Goal: Book appointment/travel/reservation

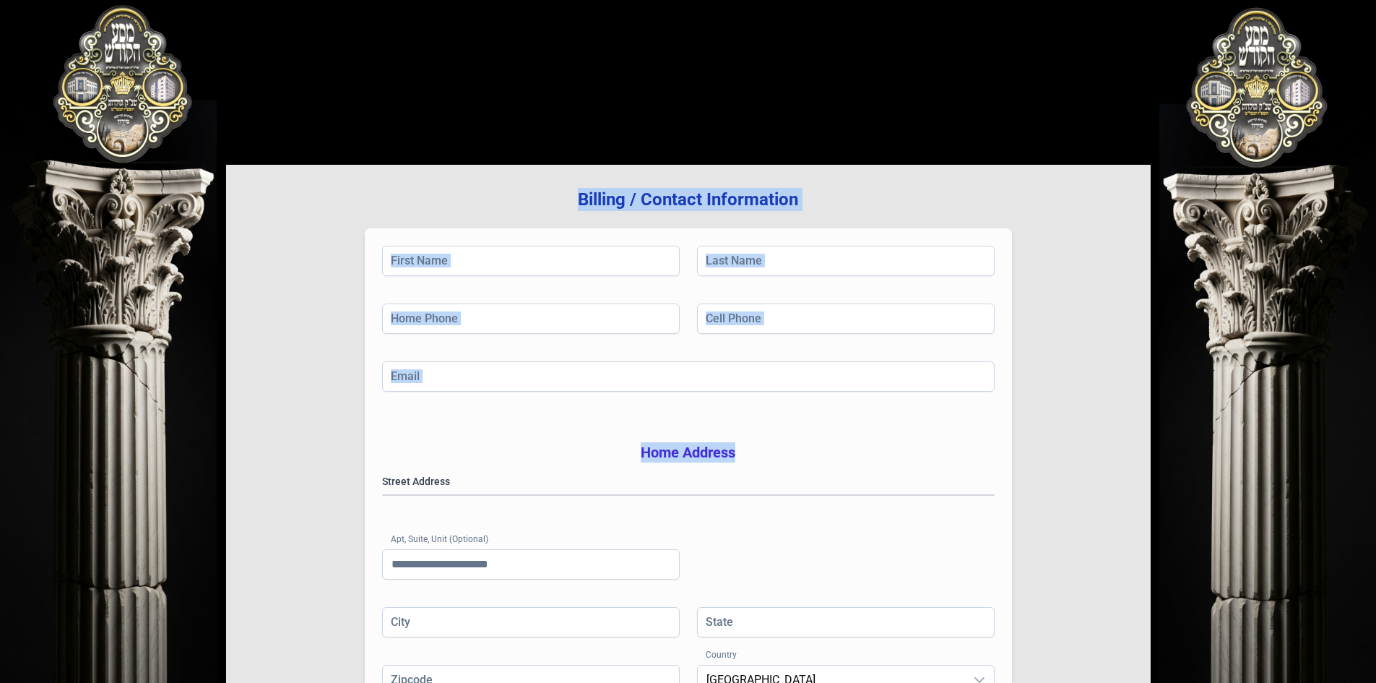
drag, startPoint x: 437, startPoint y: 205, endPoint x: 1048, endPoint y: 454, distance: 659.8
click at [1048, 454] on div "Billing / Contact Information First Name Last Name Home Phone Cell Phone Email …" at bounding box center [688, 464] width 925 height 598
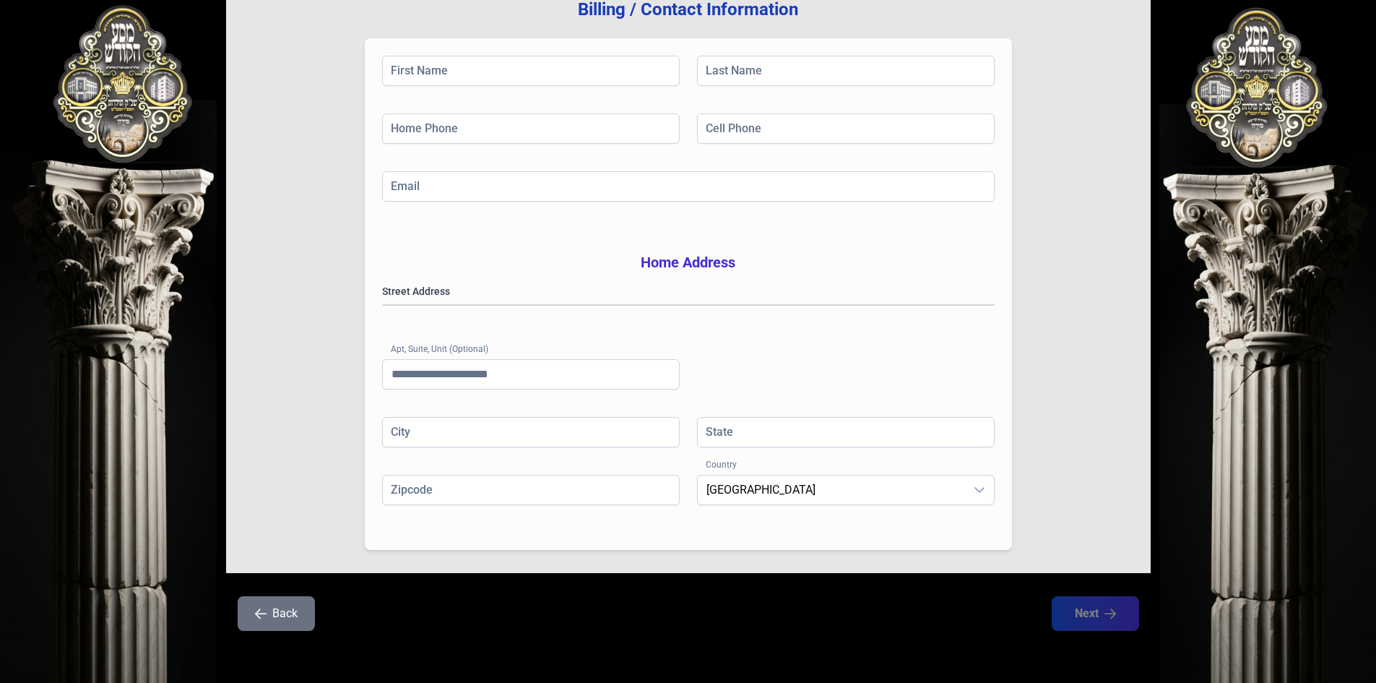
click at [703, 380] on div "Street Address [GEOGRAPHIC_DATA] (Optional)" at bounding box center [688, 350] width 613 height 133
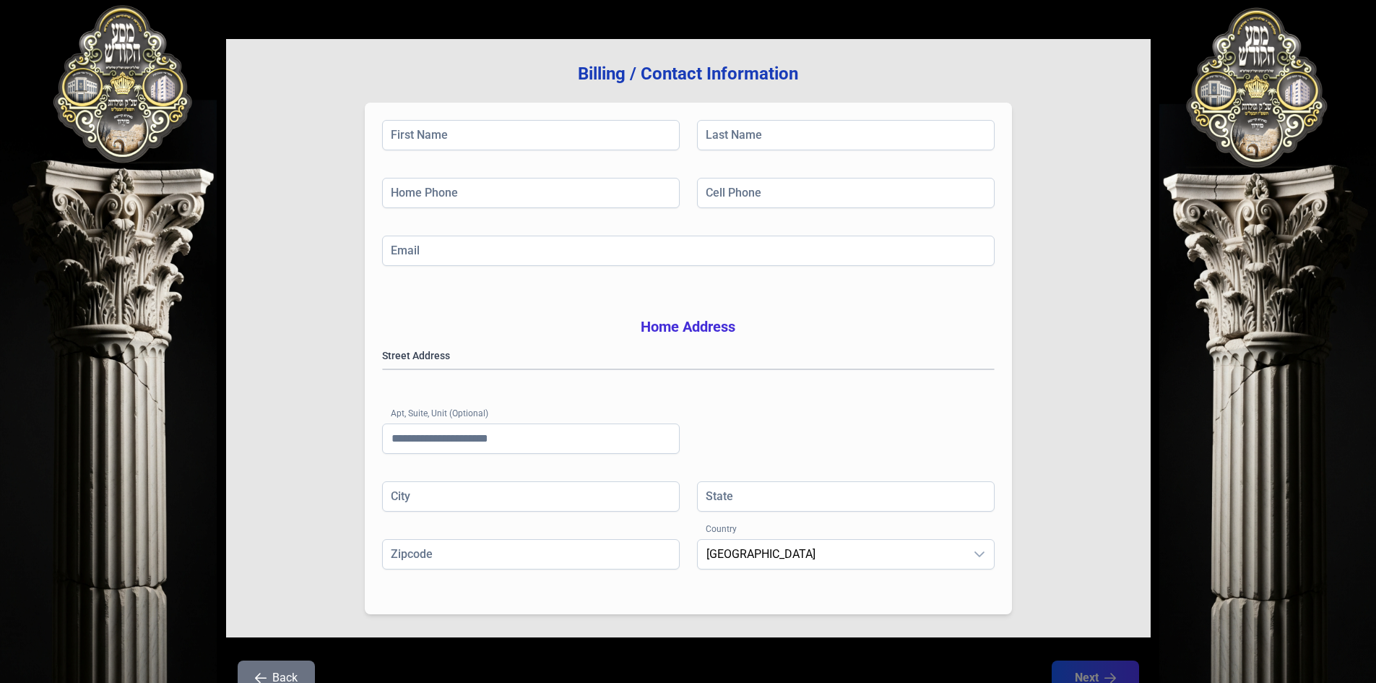
scroll to position [0, 0]
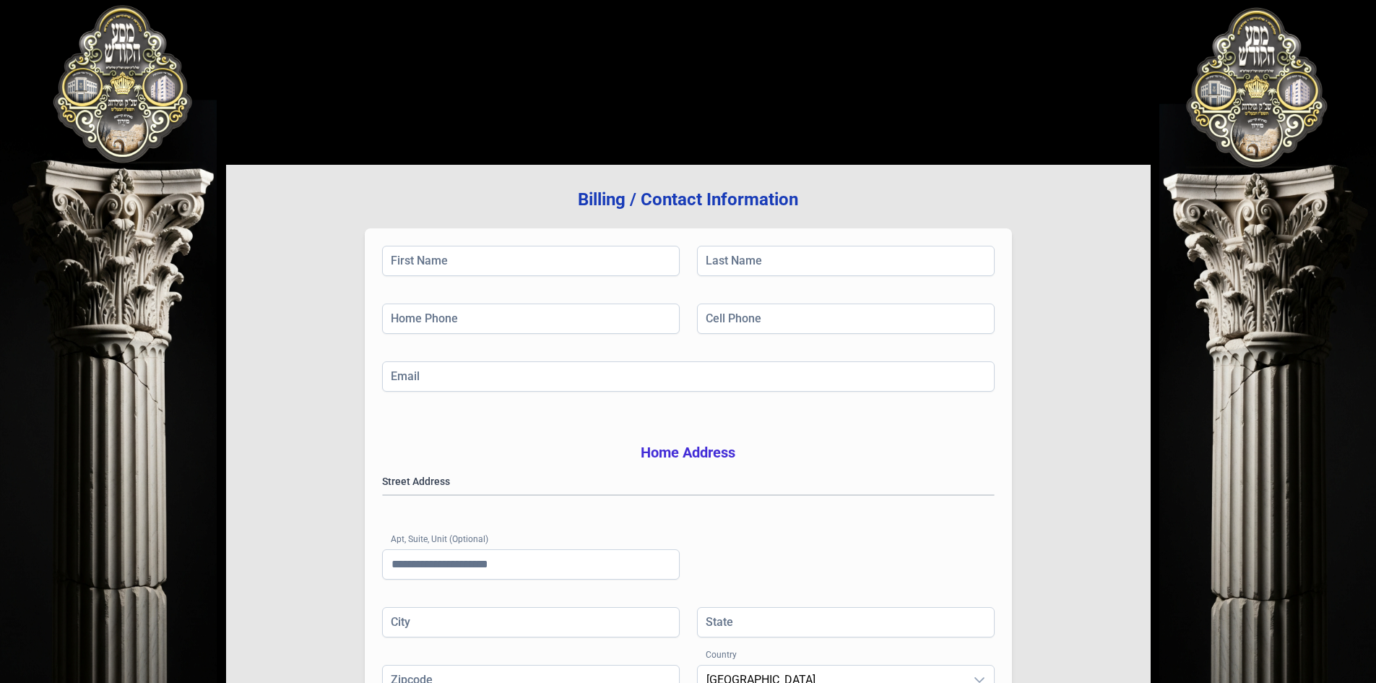
drag, startPoint x: 741, startPoint y: 368, endPoint x: 331, endPoint y: -39, distance: 578.3
click at [331, 0] on html "בעזהשי"ת [PHONE_NUMBER] Billing / Contact Information First Name Last Name Home…" at bounding box center [688, 341] width 1376 height 683
click at [349, 208] on h3 "Billing / Contact Information" at bounding box center [688, 199] width 879 height 23
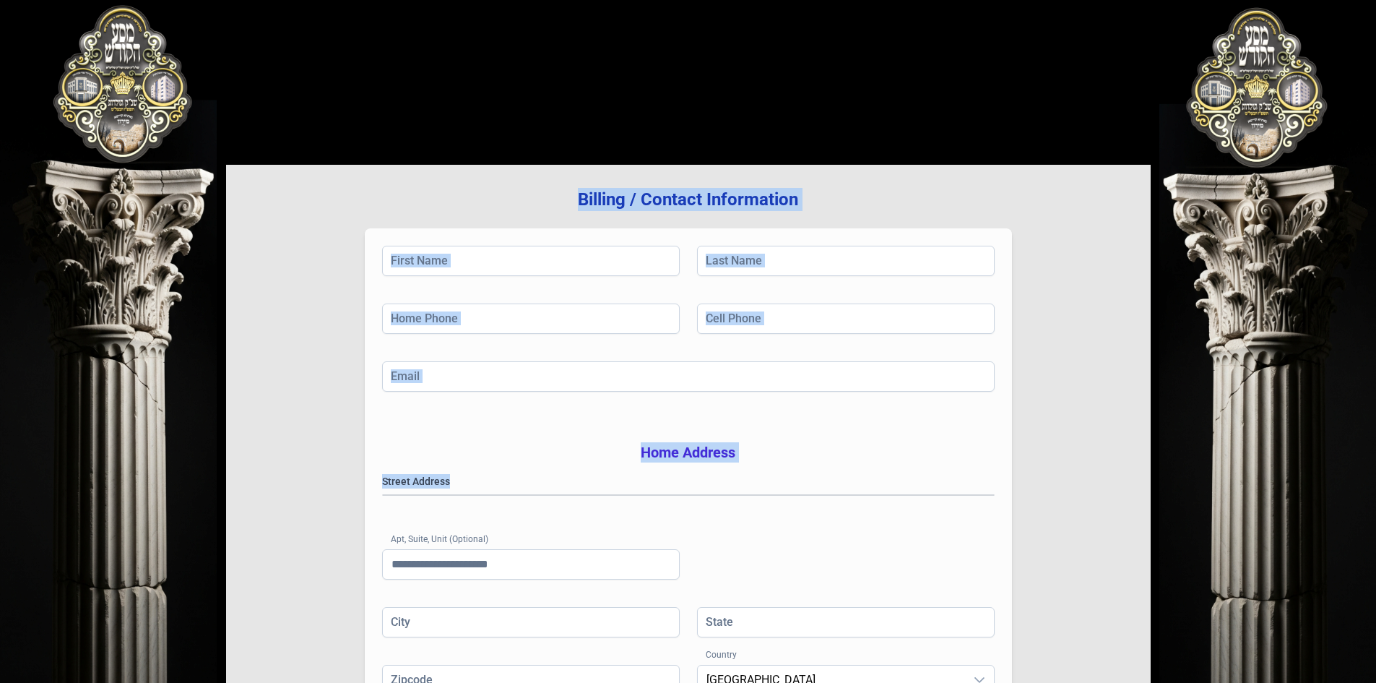
drag, startPoint x: 349, startPoint y: 208, endPoint x: 816, endPoint y: 502, distance: 551.6
click at [826, 507] on div "Billing / Contact Information First Name Last Name Home Phone Cell Phone Email …" at bounding box center [688, 464] width 925 height 598
click at [800, 462] on h3 "Home Address" at bounding box center [688, 452] width 613 height 20
drag, startPoint x: 783, startPoint y: 473, endPoint x: 360, endPoint y: 185, distance: 512.2
click at [360, 185] on div "Billing / Contact Information First Name Last Name Home Phone Cell Phone Email …" at bounding box center [688, 464] width 925 height 598
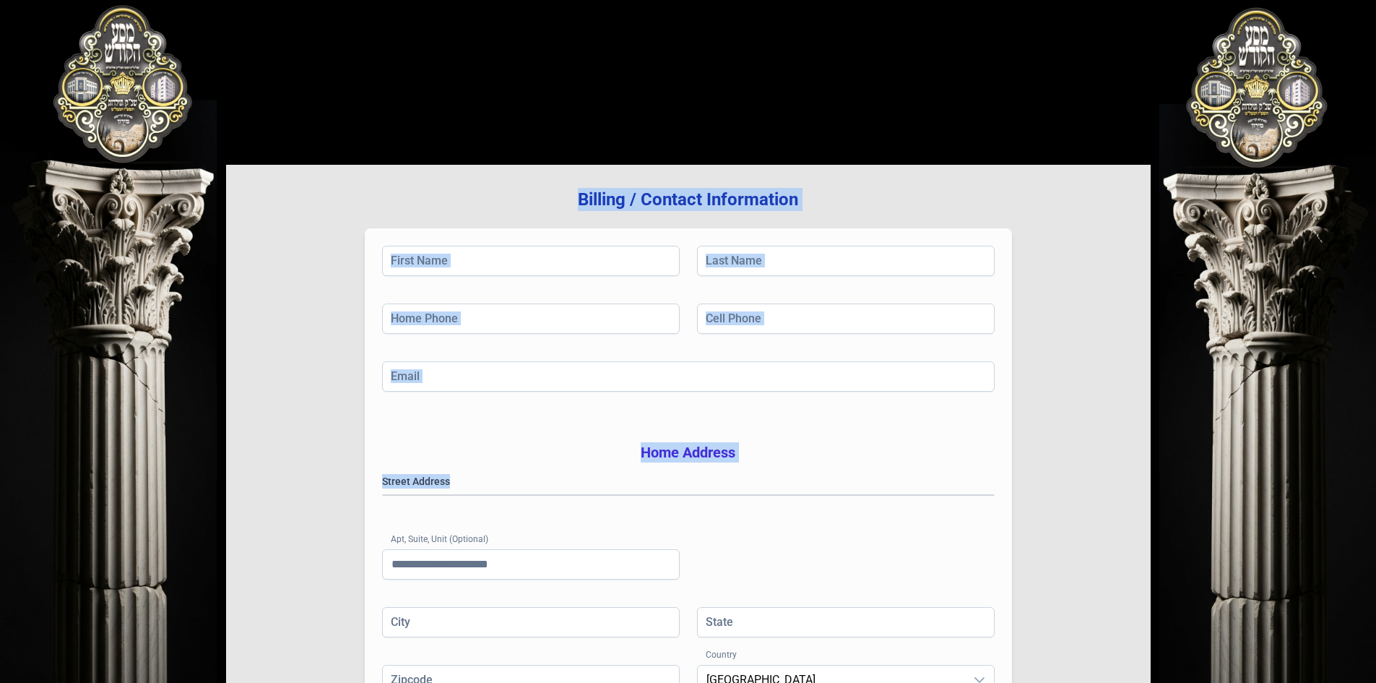
click at [360, 185] on div "Billing / Contact Information First Name Last Name Home Phone Cell Phone Email …" at bounding box center [688, 464] width 925 height 598
drag, startPoint x: 360, startPoint y: 185, endPoint x: 816, endPoint y: 642, distance: 645.7
click at [816, 642] on div "Billing / Contact Information First Name Last Name Home Phone Cell Phone Email …" at bounding box center [688, 464] width 925 height 598
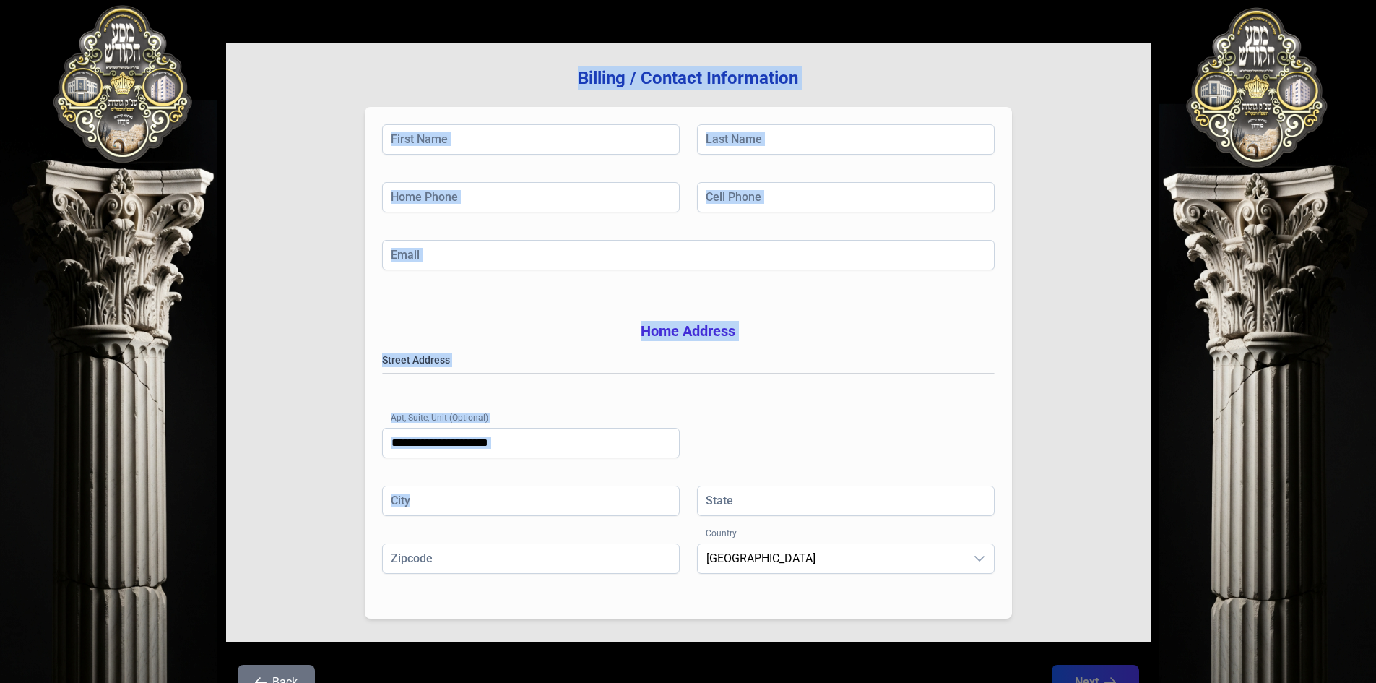
scroll to position [212, 0]
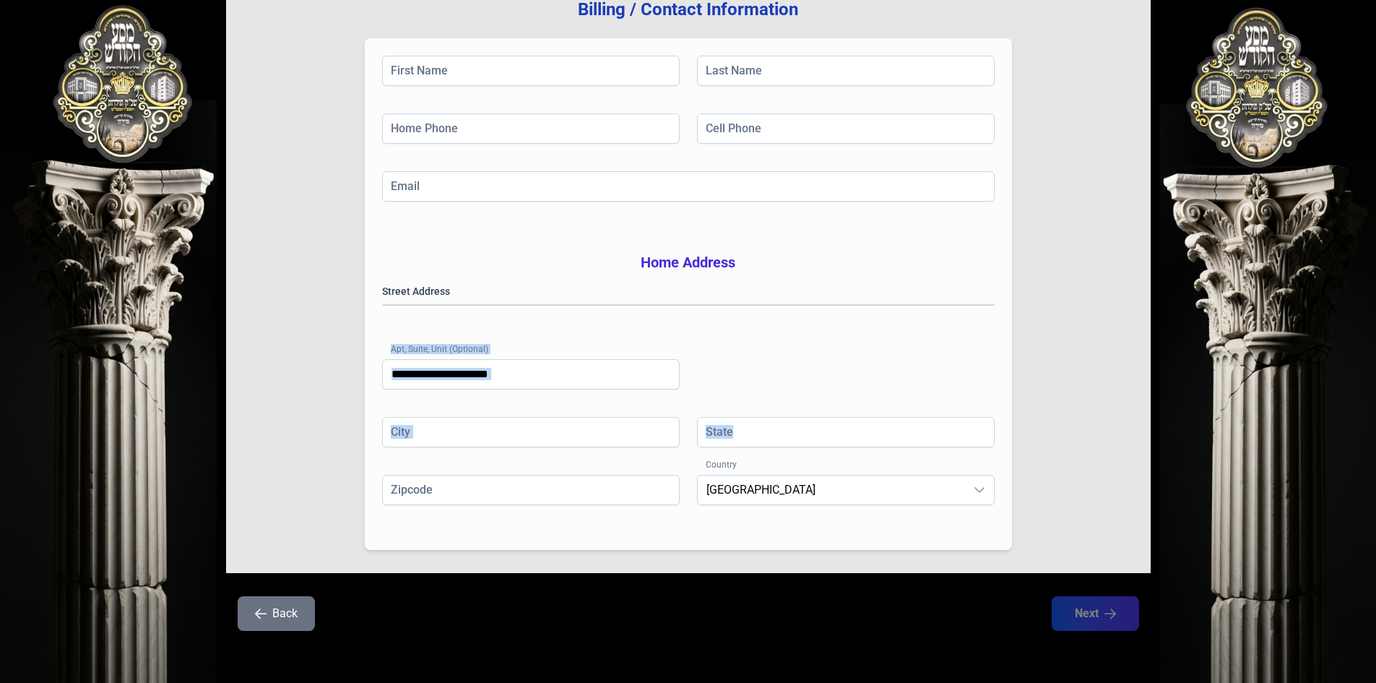
drag, startPoint x: 731, startPoint y: 463, endPoint x: 319, endPoint y: 297, distance: 444.7
click at [319, 297] on div "Billing / Contact Information First Name Last Name Home Phone Cell Phone Email …" at bounding box center [688, 274] width 925 height 598
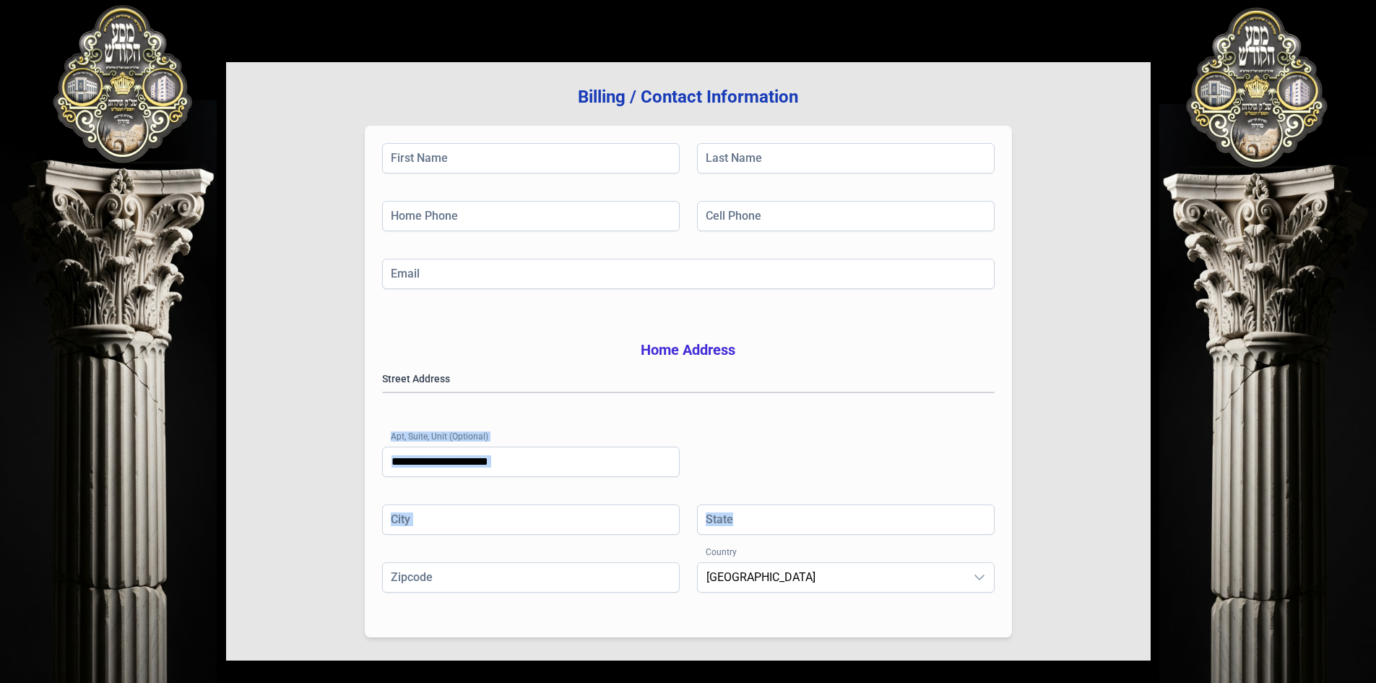
scroll to position [0, 0]
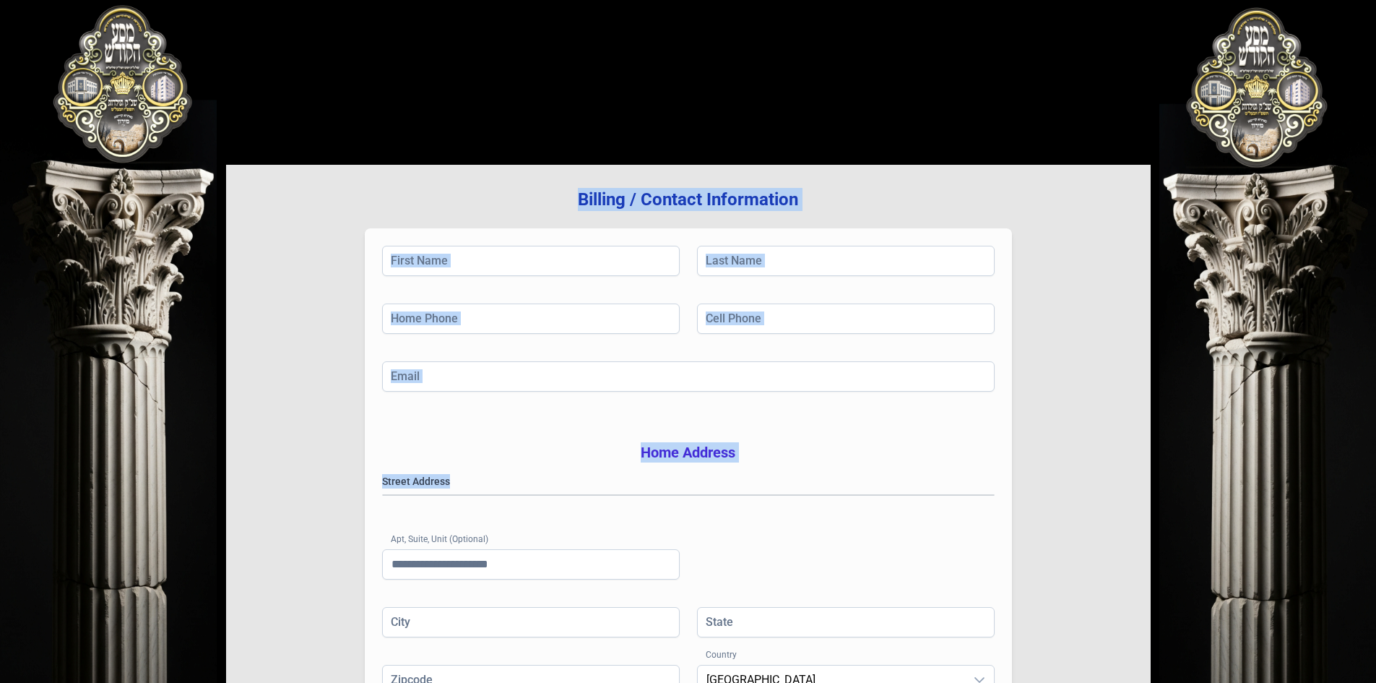
drag, startPoint x: 393, startPoint y: 197, endPoint x: 840, endPoint y: 487, distance: 532.2
click at [840, 487] on div "Billing / Contact Information First Name Last Name Home Phone Cell Phone Email …" at bounding box center [688, 464] width 925 height 598
click at [801, 465] on div "First Name Last Name Home Phone Cell Phone Email Home Address Street Address [G…" at bounding box center [688, 484] width 647 height 512
drag, startPoint x: 776, startPoint y: 466, endPoint x: 344, endPoint y: 178, distance: 519.0
click at [344, 178] on div "Billing / Contact Information First Name Last Name Home Phone Cell Phone Email …" at bounding box center [688, 464] width 925 height 598
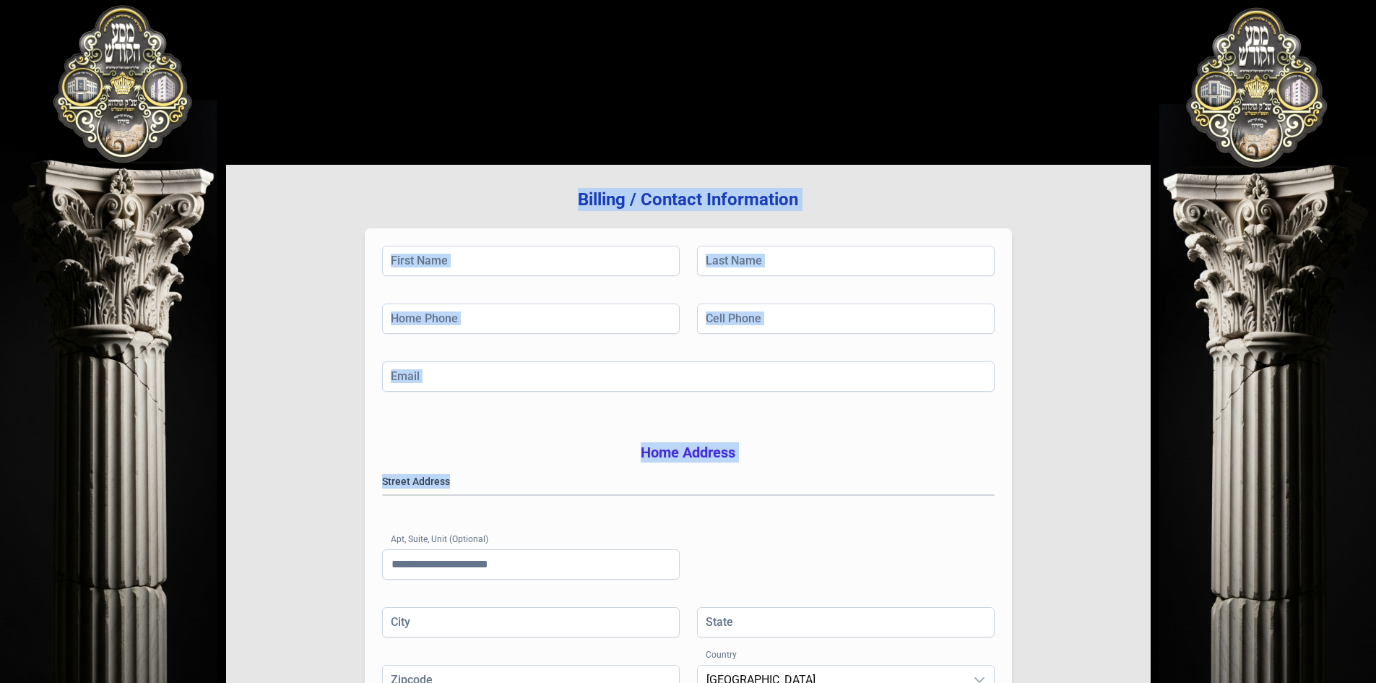
click at [344, 178] on div "Billing / Contact Information First Name Last Name Home Phone Cell Phone Email …" at bounding box center [688, 464] width 925 height 598
drag, startPoint x: 313, startPoint y: 202, endPoint x: 802, endPoint y: 473, distance: 559.1
click at [802, 473] on div "Billing / Contact Information First Name Last Name Home Phone Cell Phone Email …" at bounding box center [688, 464] width 925 height 598
click at [779, 475] on label "Street Address" at bounding box center [688, 481] width 613 height 14
drag, startPoint x: 800, startPoint y: 562, endPoint x: 395, endPoint y: 187, distance: 551.6
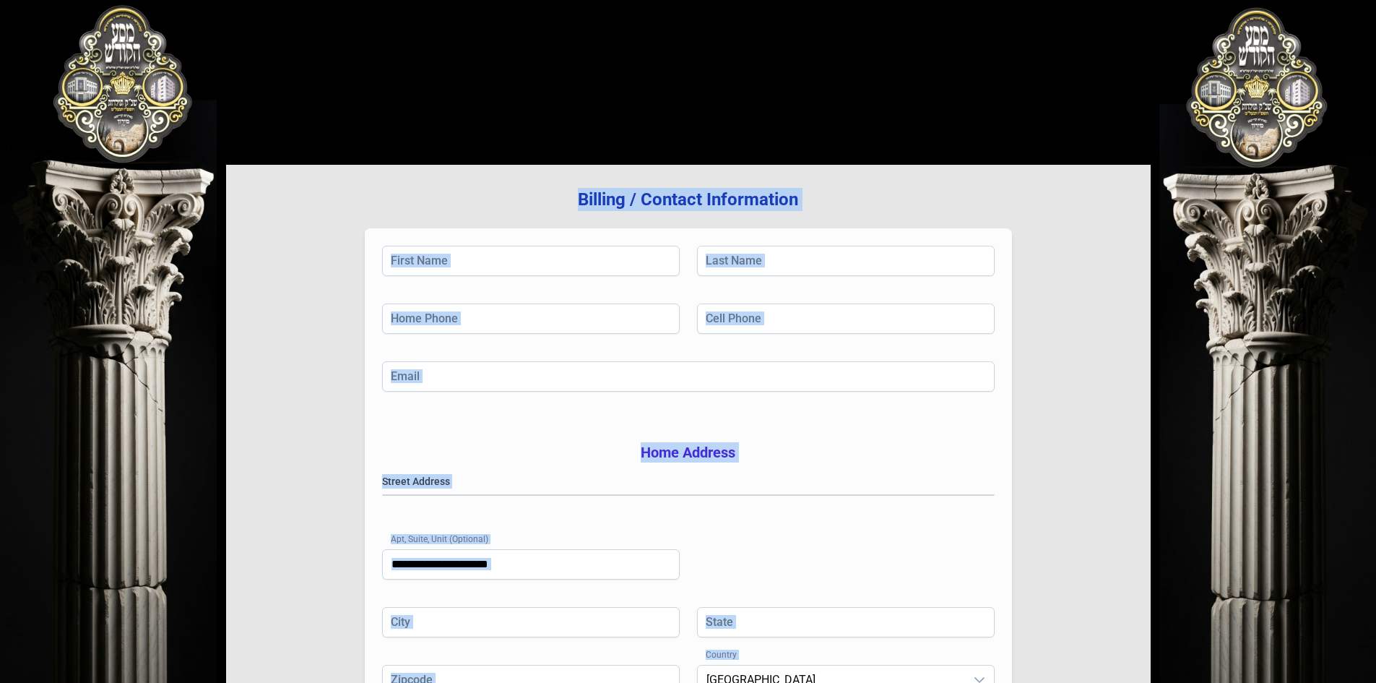
click at [395, 187] on div "Billing / Contact Information First Name Last Name Home Phone Cell Phone Email …" at bounding box center [688, 464] width 925 height 598
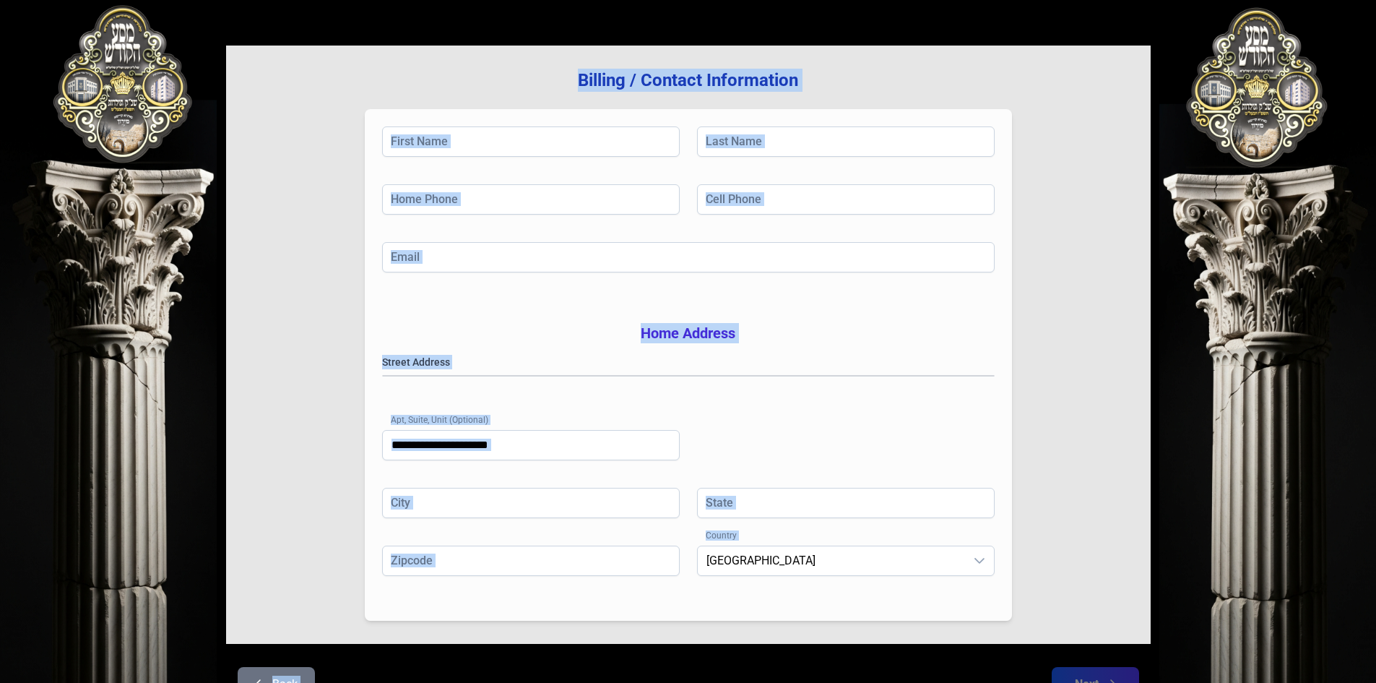
scroll to position [212, 0]
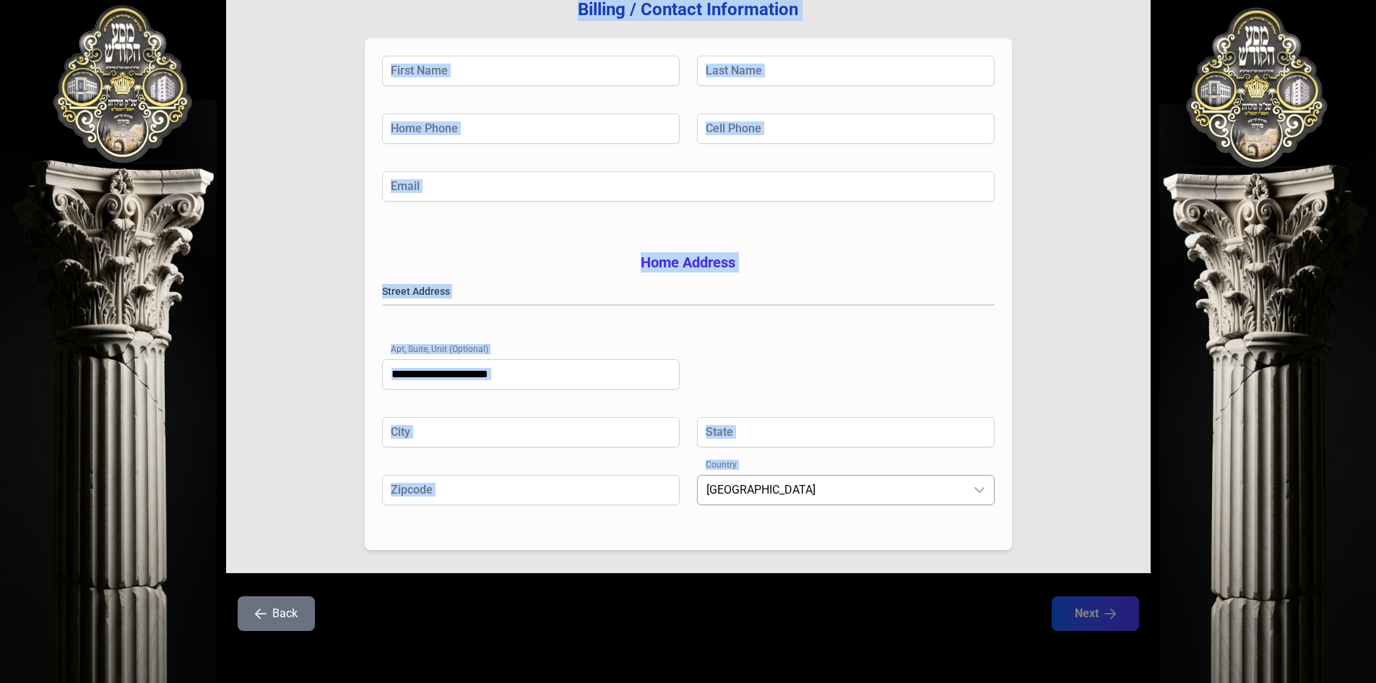
drag, startPoint x: 373, startPoint y: 191, endPoint x: 847, endPoint y: 499, distance: 565.5
click at [847, 499] on div "Billing / Contact Information First Name Last Name Home Phone Cell Phone Email …" at bounding box center [688, 274] width 925 height 598
click at [847, 499] on span "[GEOGRAPHIC_DATA]" at bounding box center [831, 489] width 267 height 29
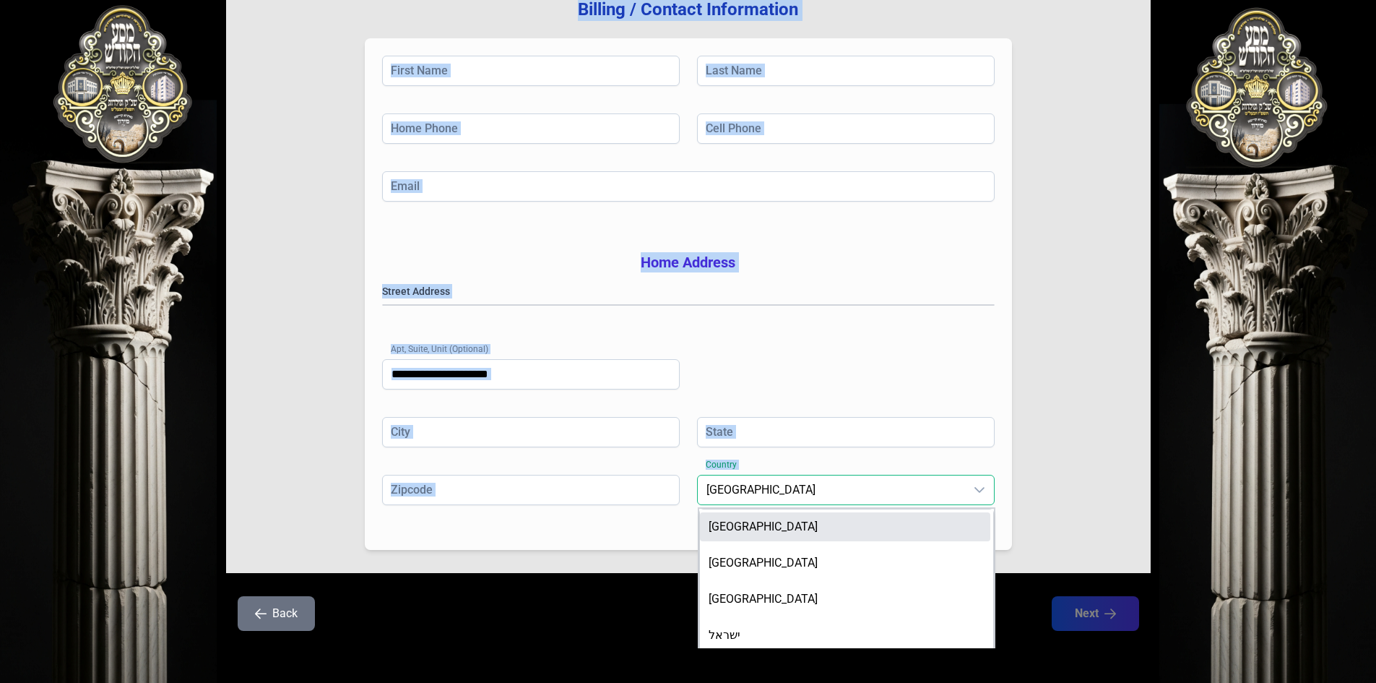
click at [847, 499] on span "[GEOGRAPHIC_DATA]" at bounding box center [831, 489] width 267 height 29
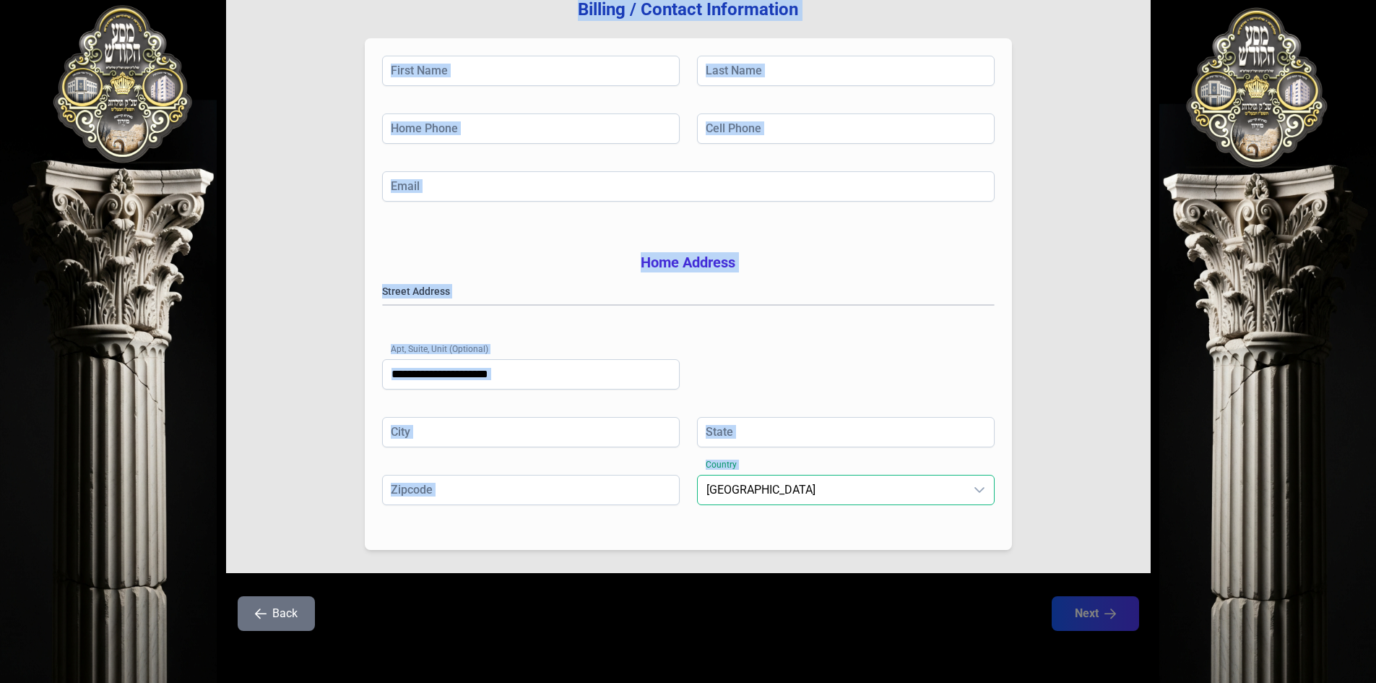
click at [835, 564] on div "Billing / Contact Information First Name Last Name Home Phone Cell Phone Email …" at bounding box center [688, 274] width 925 height 598
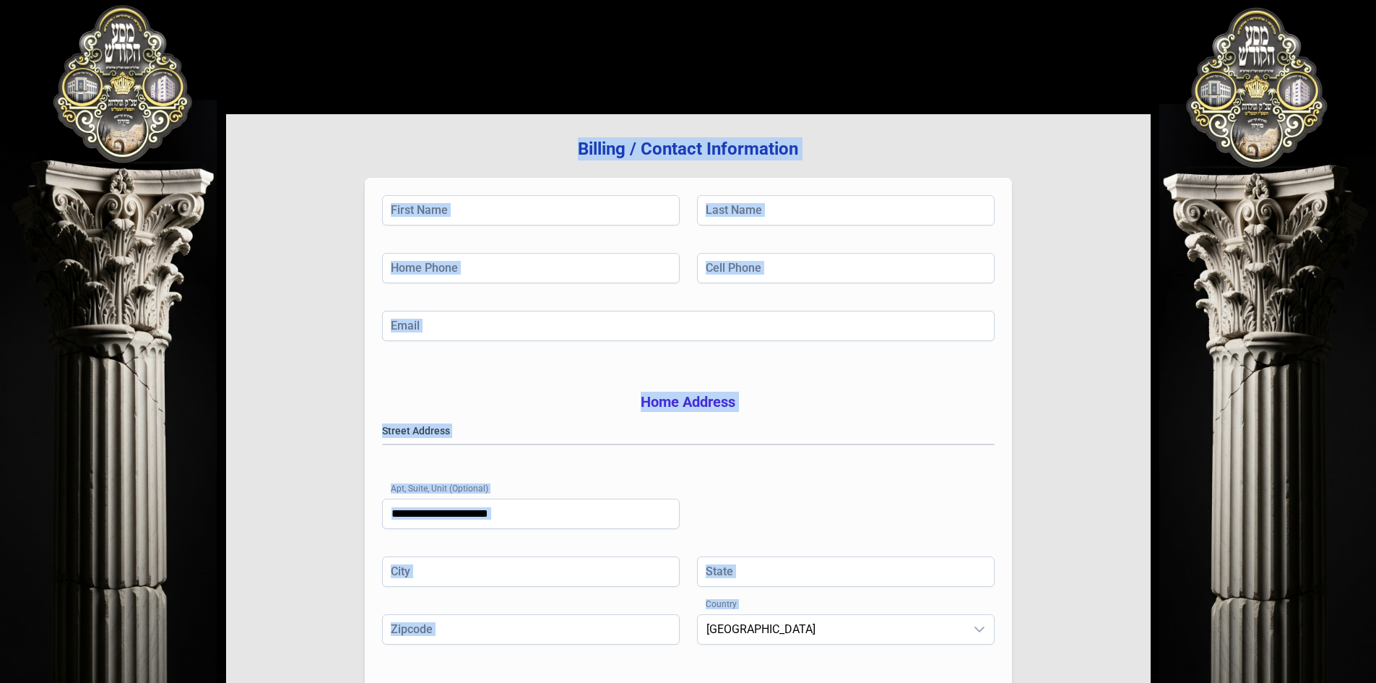
scroll to position [0, 0]
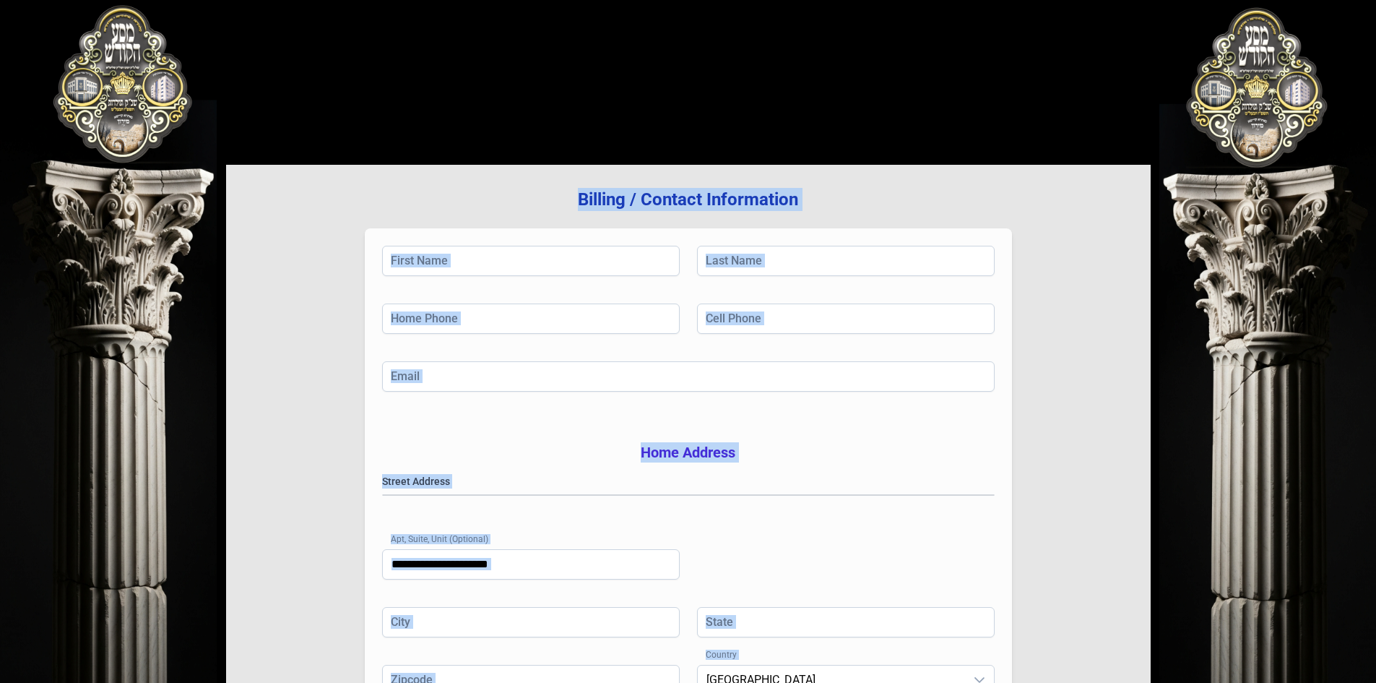
drag, startPoint x: 818, startPoint y: 540, endPoint x: 285, endPoint y: 89, distance: 698.7
click at [285, 89] on div "Billing / Contact Information First Name Last Name Home Phone Cell Phone Email …" at bounding box center [688, 436] width 925 height 803
click at [283, 220] on div "Billing / Contact Information First Name Last Name Home Phone Cell Phone Email …" at bounding box center [688, 464] width 925 height 598
